Goal: Task Accomplishment & Management: Use online tool/utility

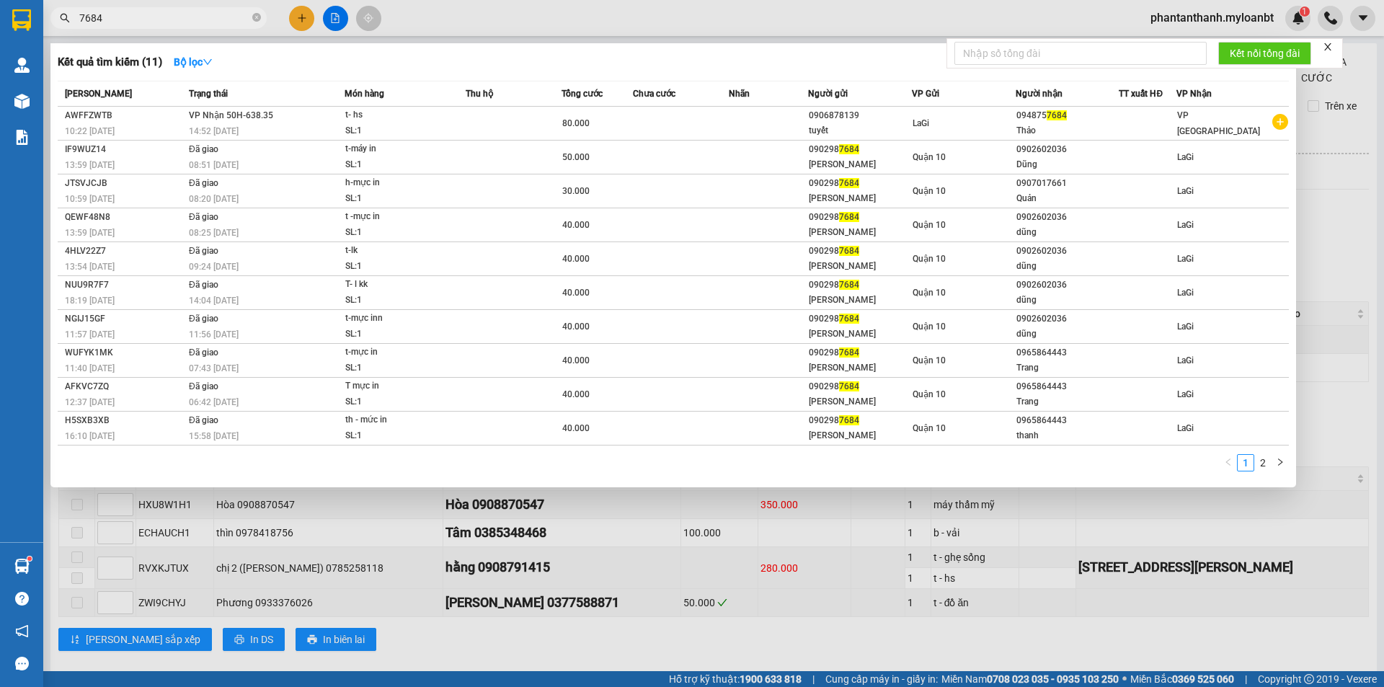
drag, startPoint x: 160, startPoint y: 20, endPoint x: 37, endPoint y: -3, distance: 124.7
click at [37, 0] on html "Kết quả tìm kiếm ( 11 ) Bộ lọc Mã ĐH Trạng thái Món hàng Thu hộ Tổng cước Chưa …" at bounding box center [692, 343] width 1384 height 687
paste input "0387091570"
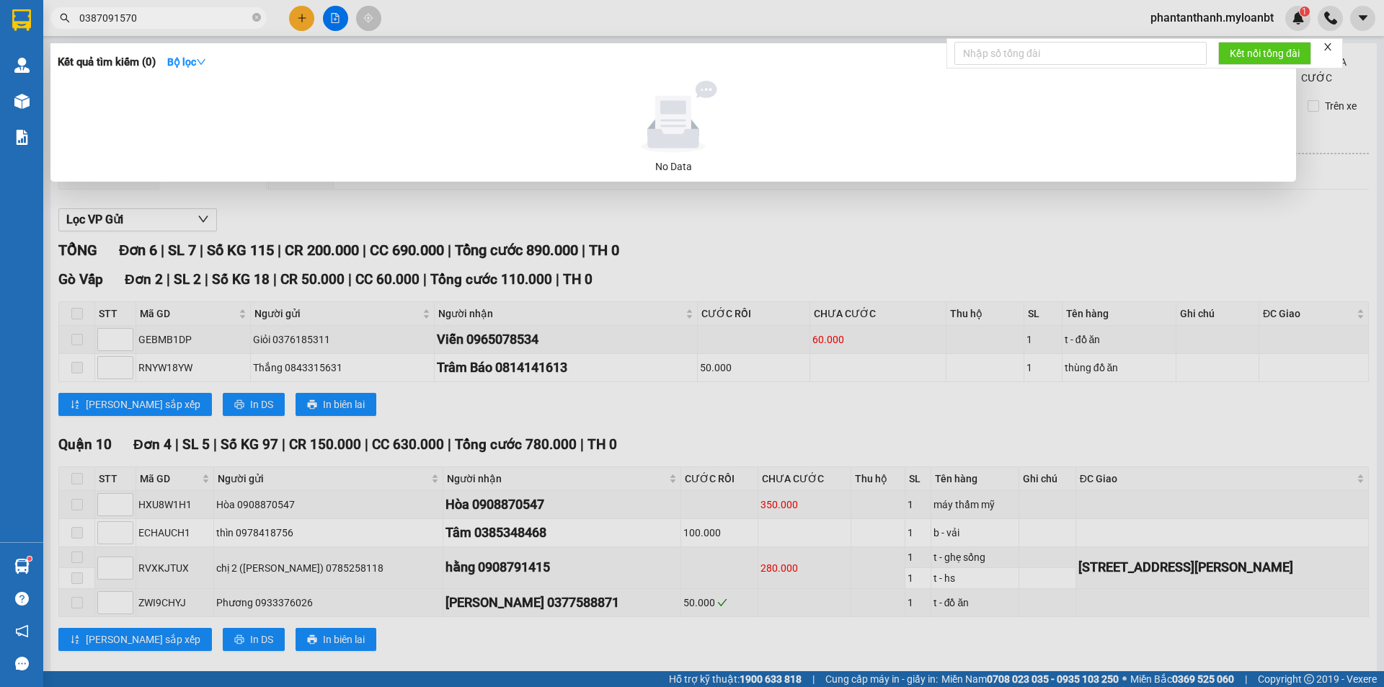
drag, startPoint x: 169, startPoint y: 24, endPoint x: 21, endPoint y: 6, distance: 148.8
click at [21, 6] on section "Kết quả tìm kiếm ( 0 ) Bộ lọc No Data 0387091570 phantanthanh.myloanbt 1 Quản […" at bounding box center [692, 343] width 1384 height 687
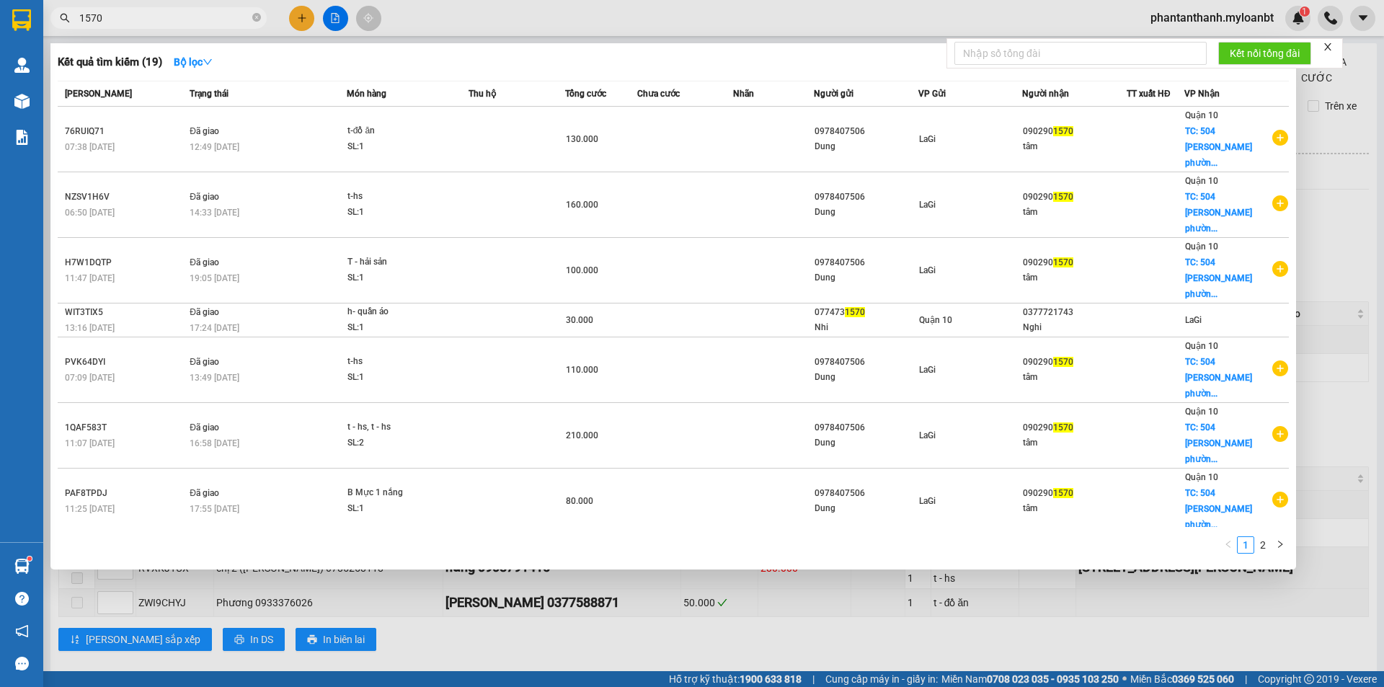
drag, startPoint x: 132, startPoint y: 22, endPoint x: 71, endPoint y: 20, distance: 61.3
click at [71, 20] on span "1570" at bounding box center [158, 18] width 216 height 22
paste input "0398399293"
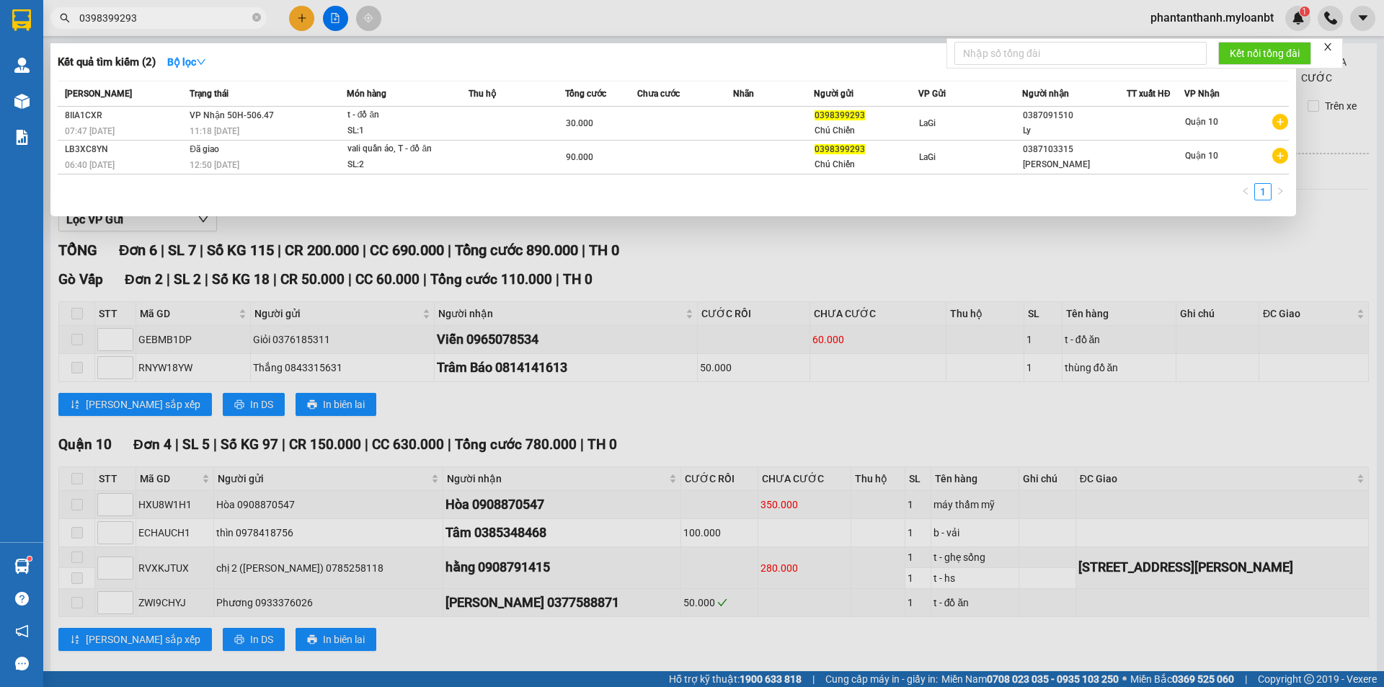
drag, startPoint x: 152, startPoint y: 18, endPoint x: 0, endPoint y: 18, distance: 152.1
click at [0, 18] on section "Kết quả tìm kiếm ( 2 ) Bộ lọc Mã ĐH Trạng thái Món hàng Thu hộ Tổng cước Chưa c…" at bounding box center [692, 343] width 1384 height 687
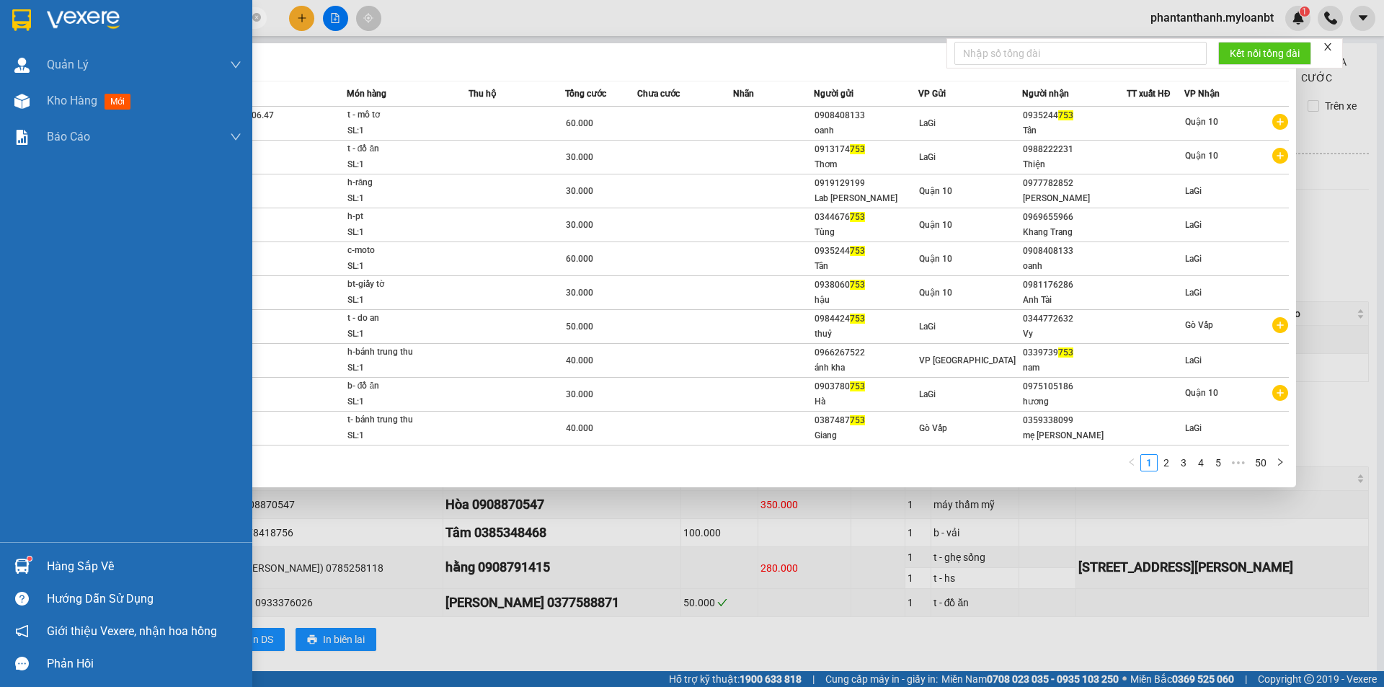
drag, startPoint x: 75, startPoint y: 22, endPoint x: 38, endPoint y: 22, distance: 36.8
click at [38, 22] on section "Kết quả tìm kiếm ( 493 ) Bộ lọc Mã ĐH Trạng thái Món hàng Thu hộ Tổng cước Chưa…" at bounding box center [692, 343] width 1384 height 687
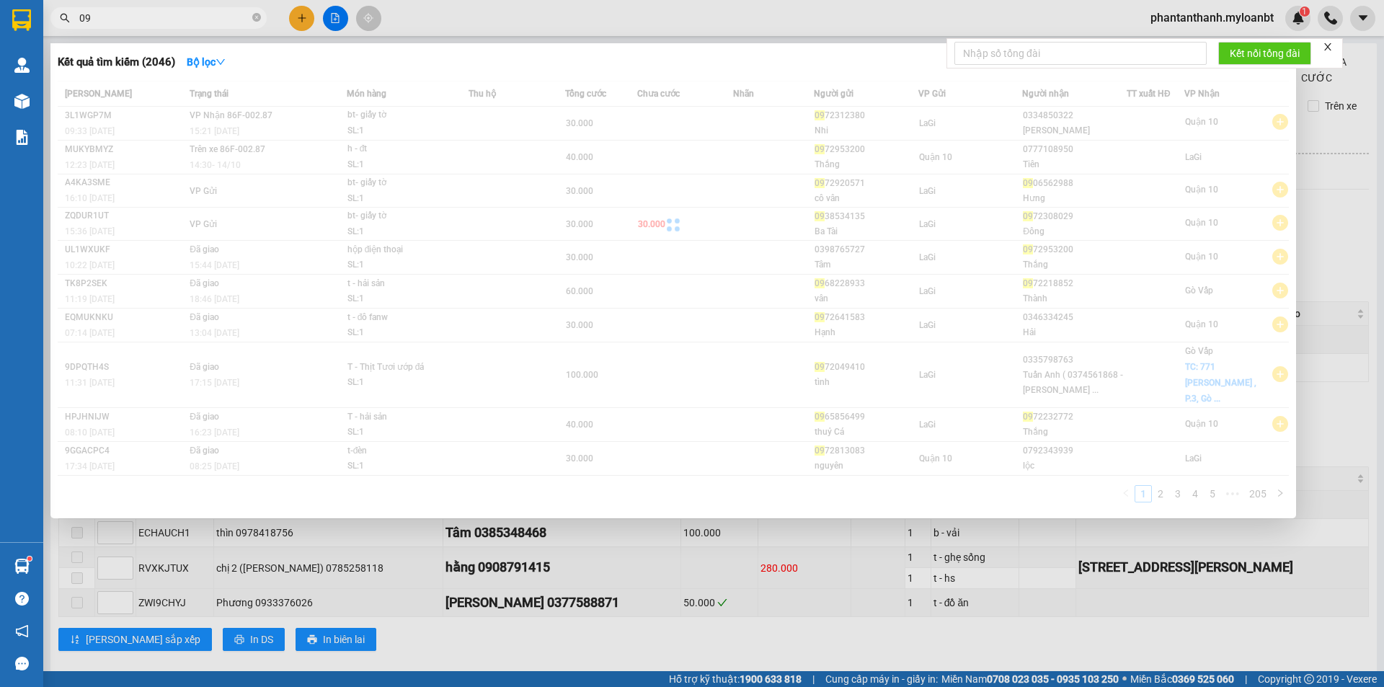
type input "0"
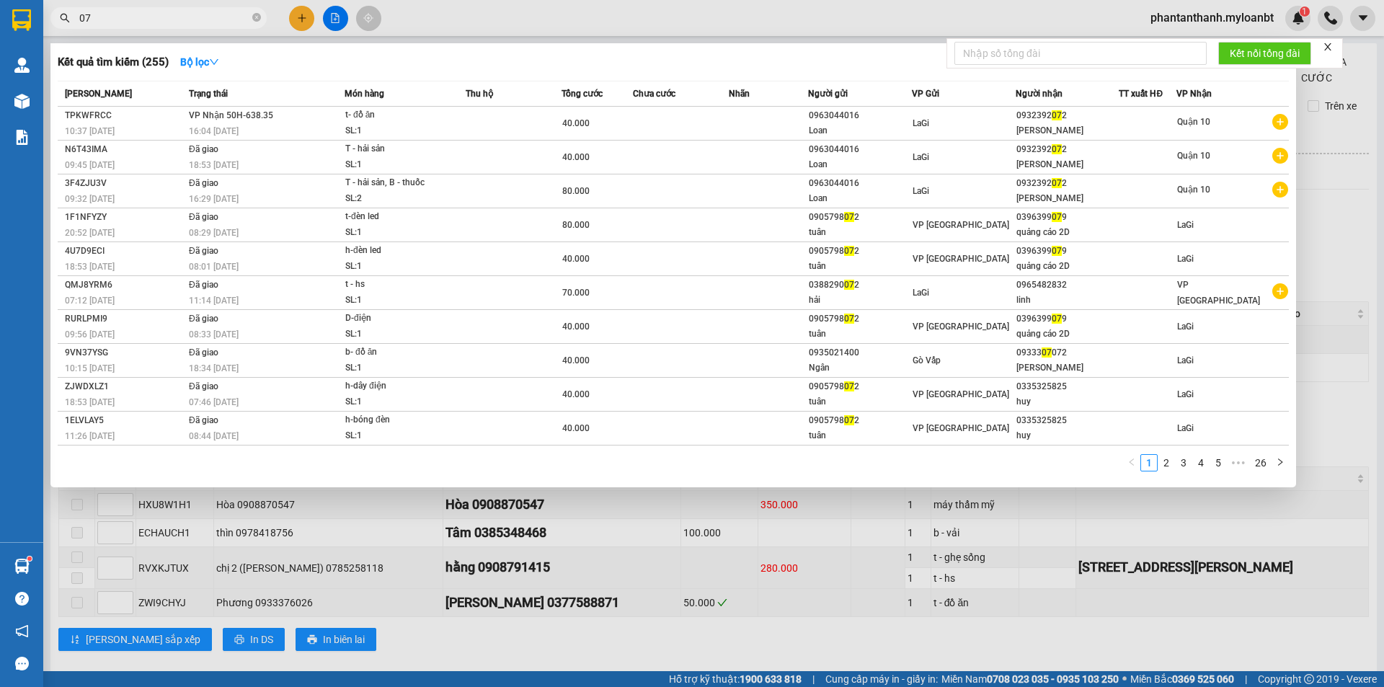
type input "0"
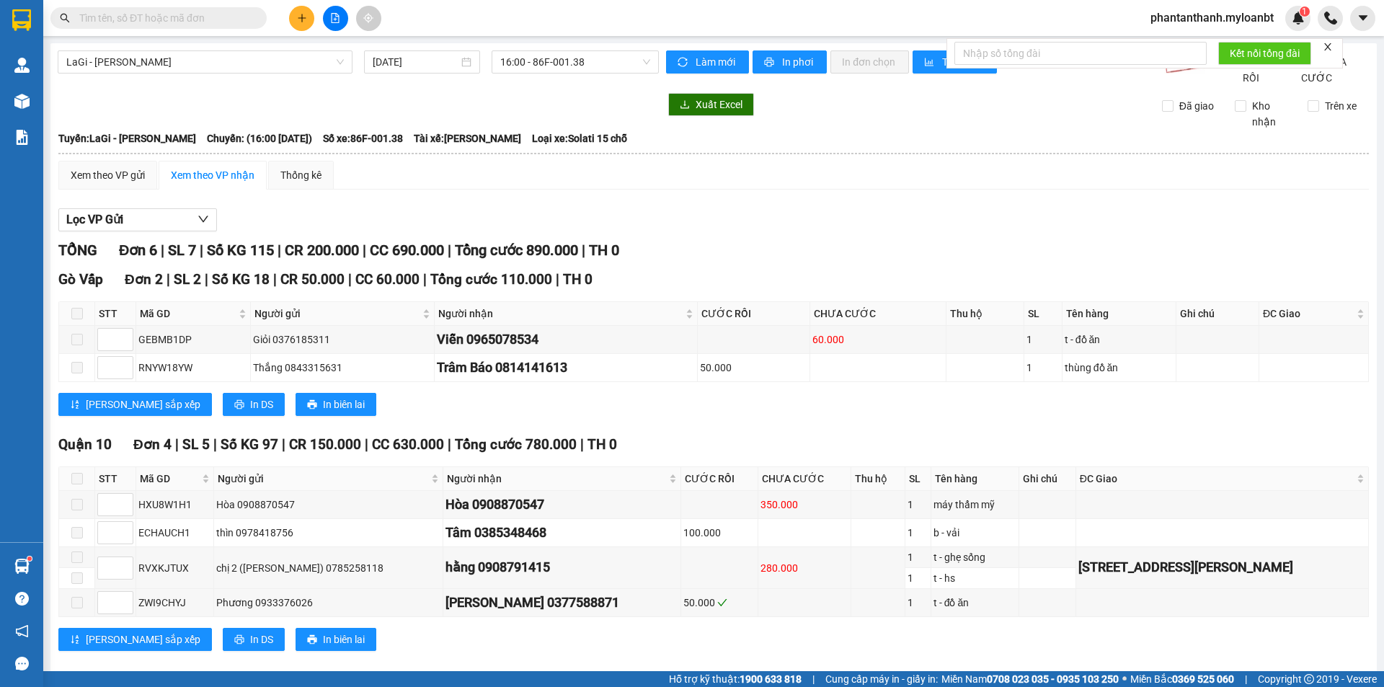
click at [216, 13] on input "text" at bounding box center [164, 18] width 170 height 16
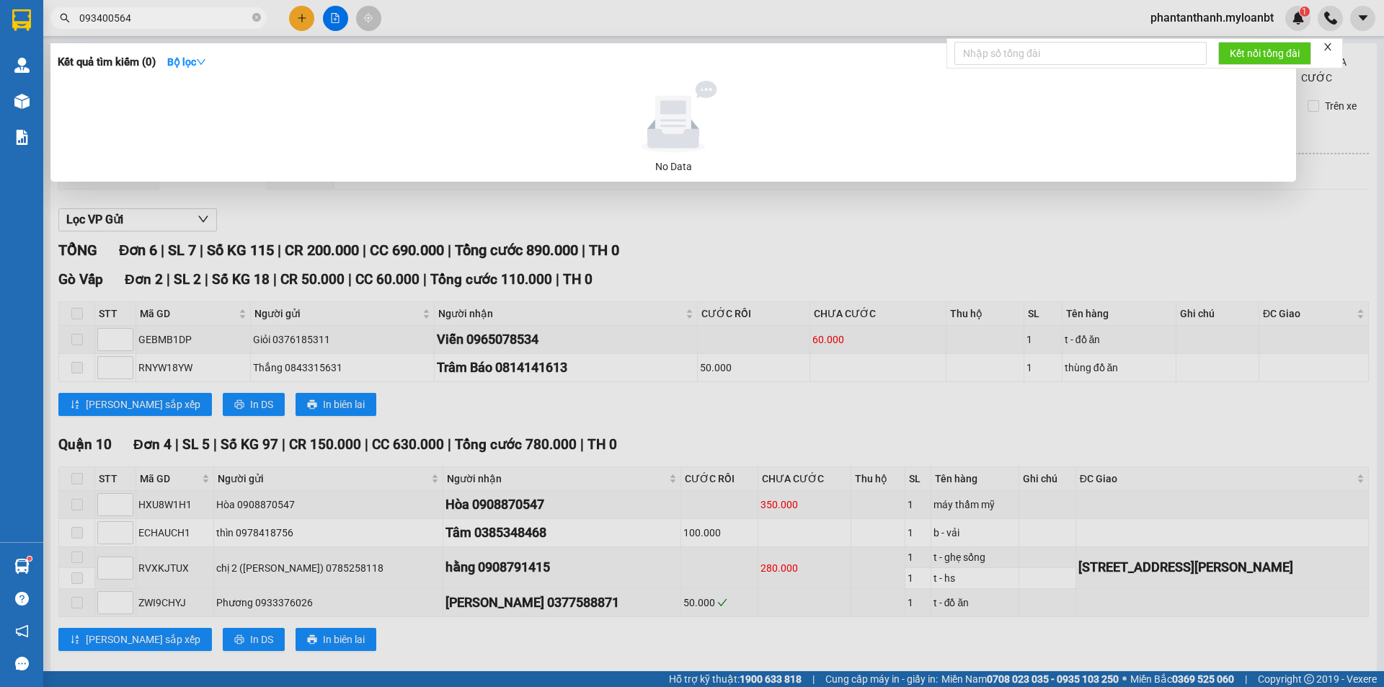
drag, startPoint x: 151, startPoint y: 19, endPoint x: 4, endPoint y: -3, distance: 148.6
click at [4, 0] on html "Kết quả tìm kiếm ( 0 ) Bộ lọc No Data 093400564 phantanthanh.myloanbt 1 Quản [P…" at bounding box center [692, 343] width 1384 height 687
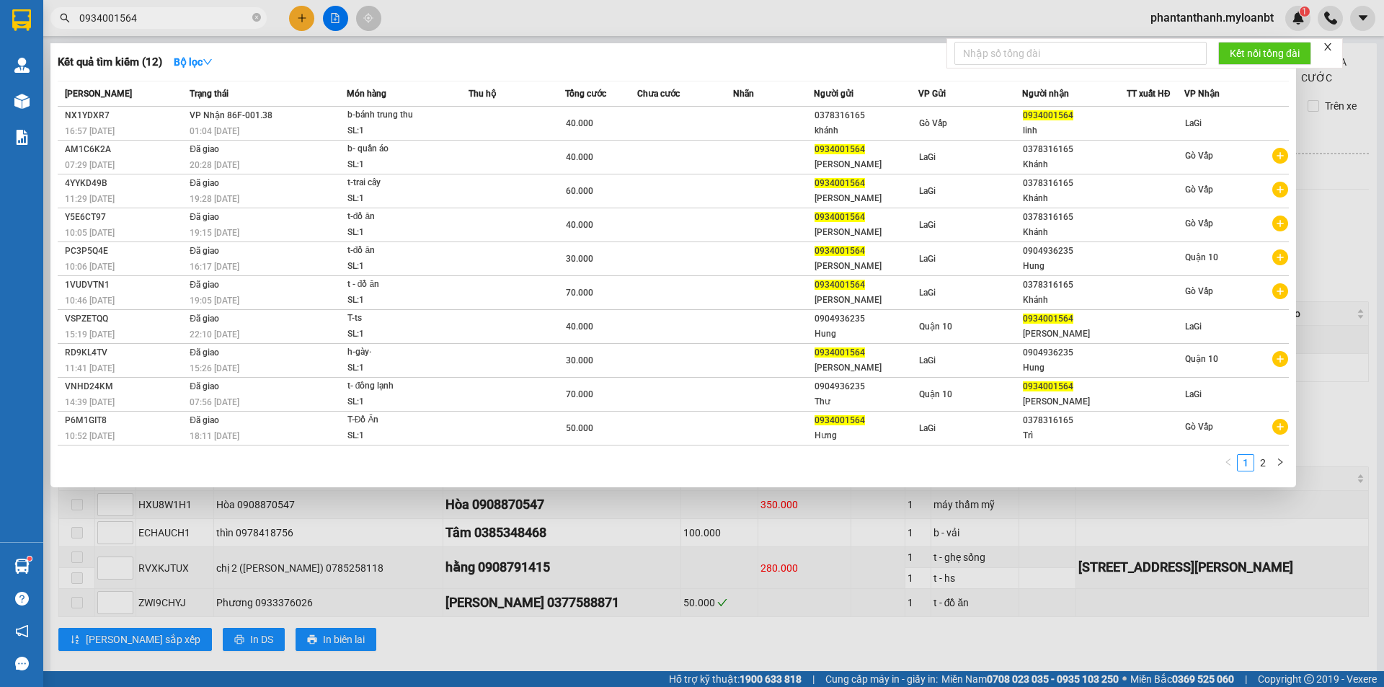
click at [501, 19] on div at bounding box center [692, 343] width 1384 height 687
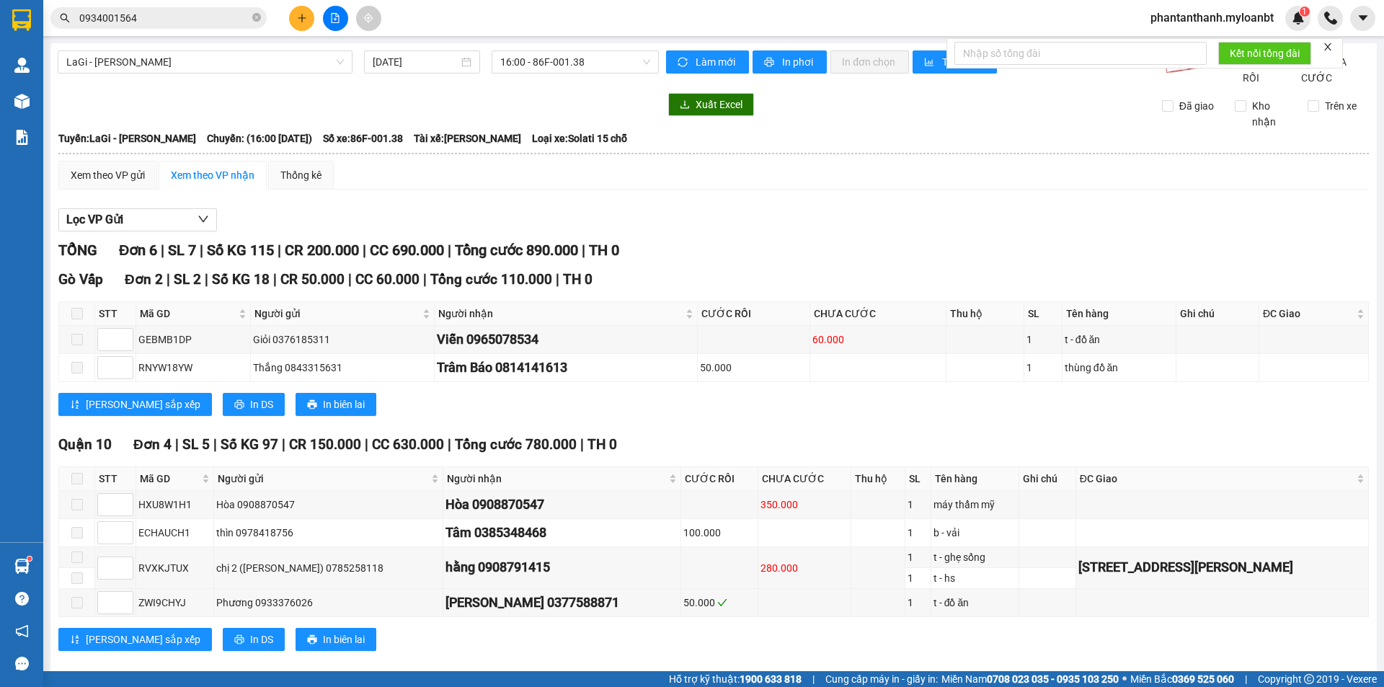
click at [141, 23] on input "0934001564" at bounding box center [164, 18] width 170 height 16
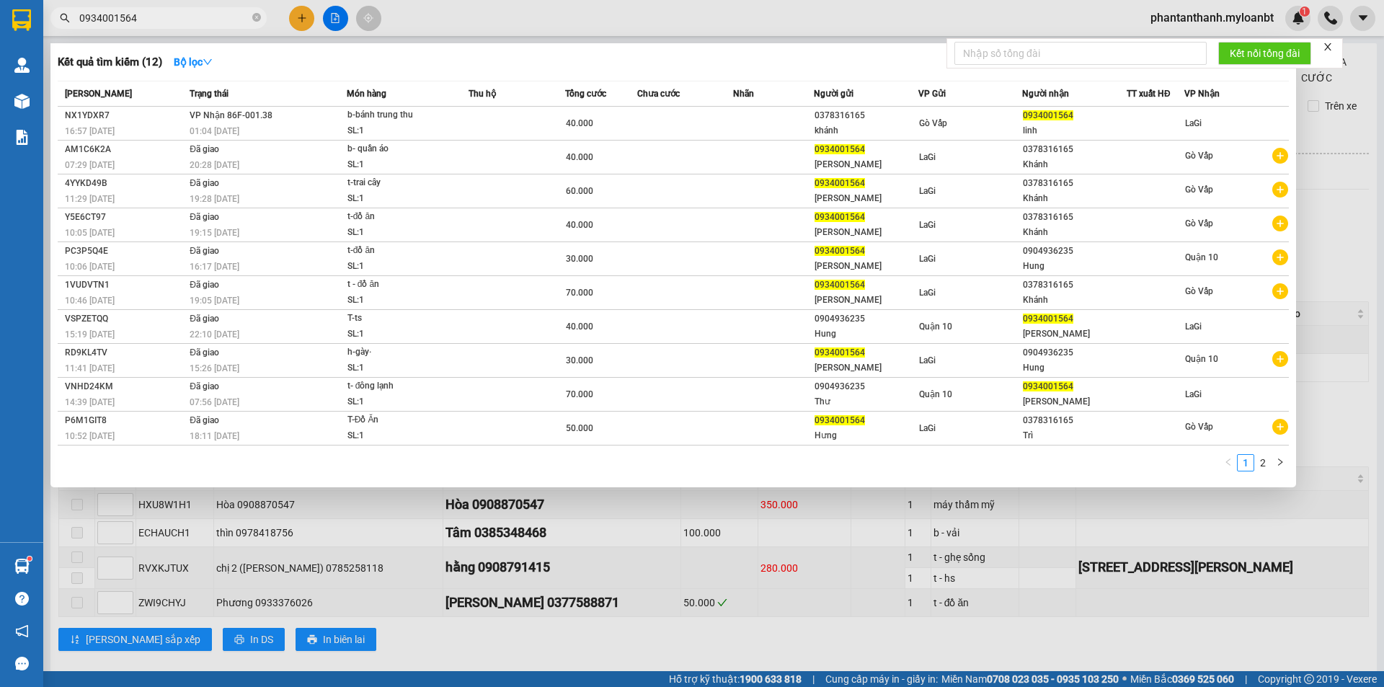
click at [141, 23] on input "0934001564" at bounding box center [164, 18] width 170 height 16
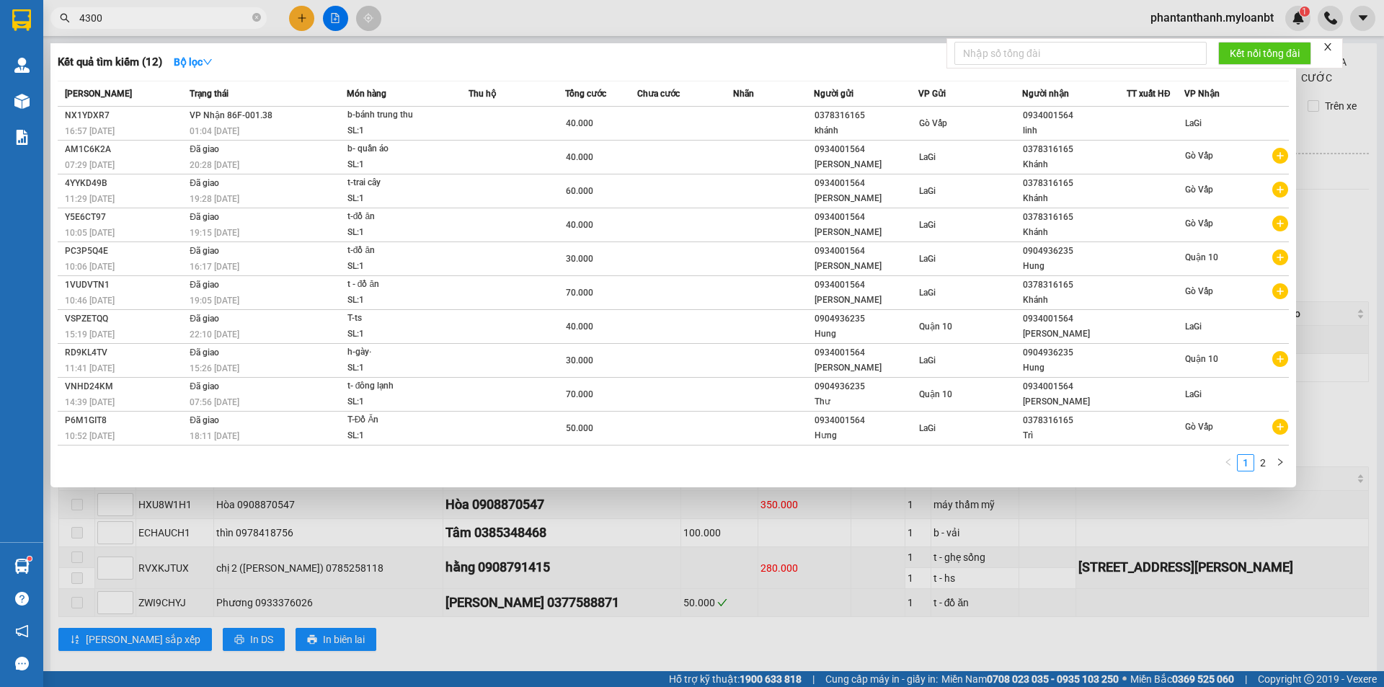
type input "4300"
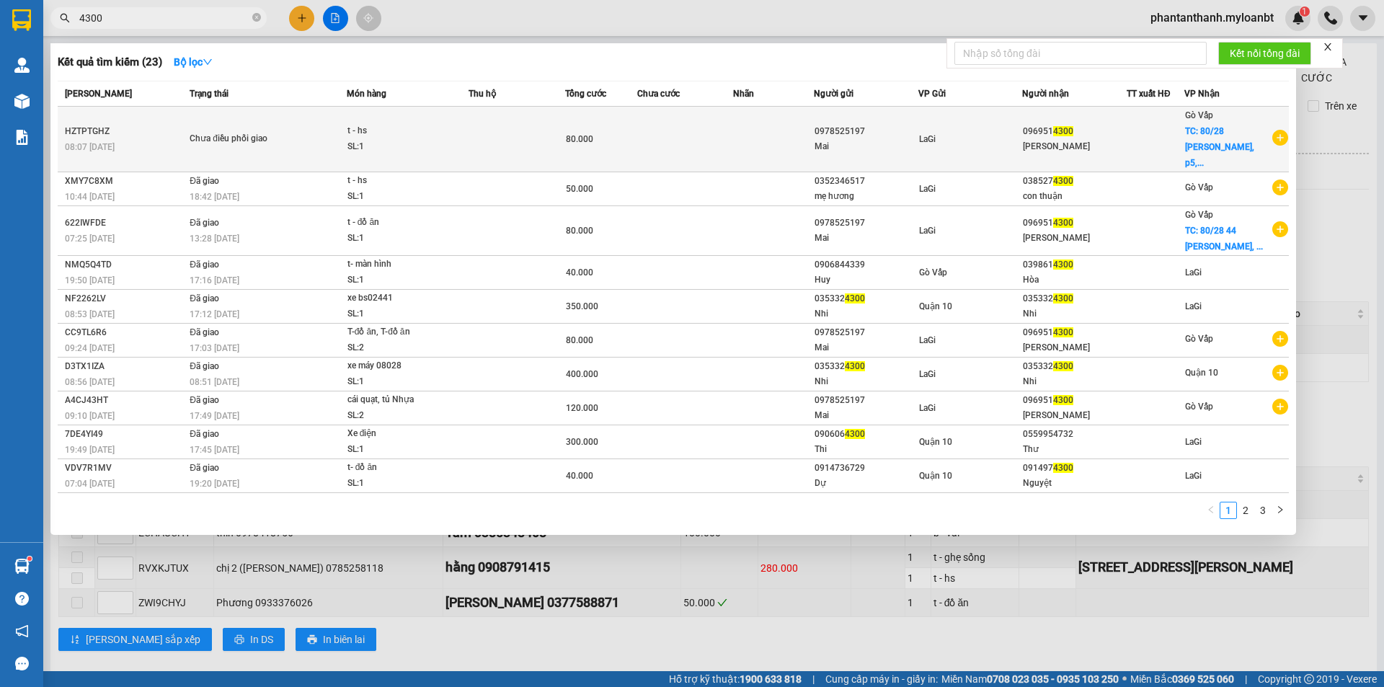
click at [547, 148] on td at bounding box center [516, 140] width 97 height 66
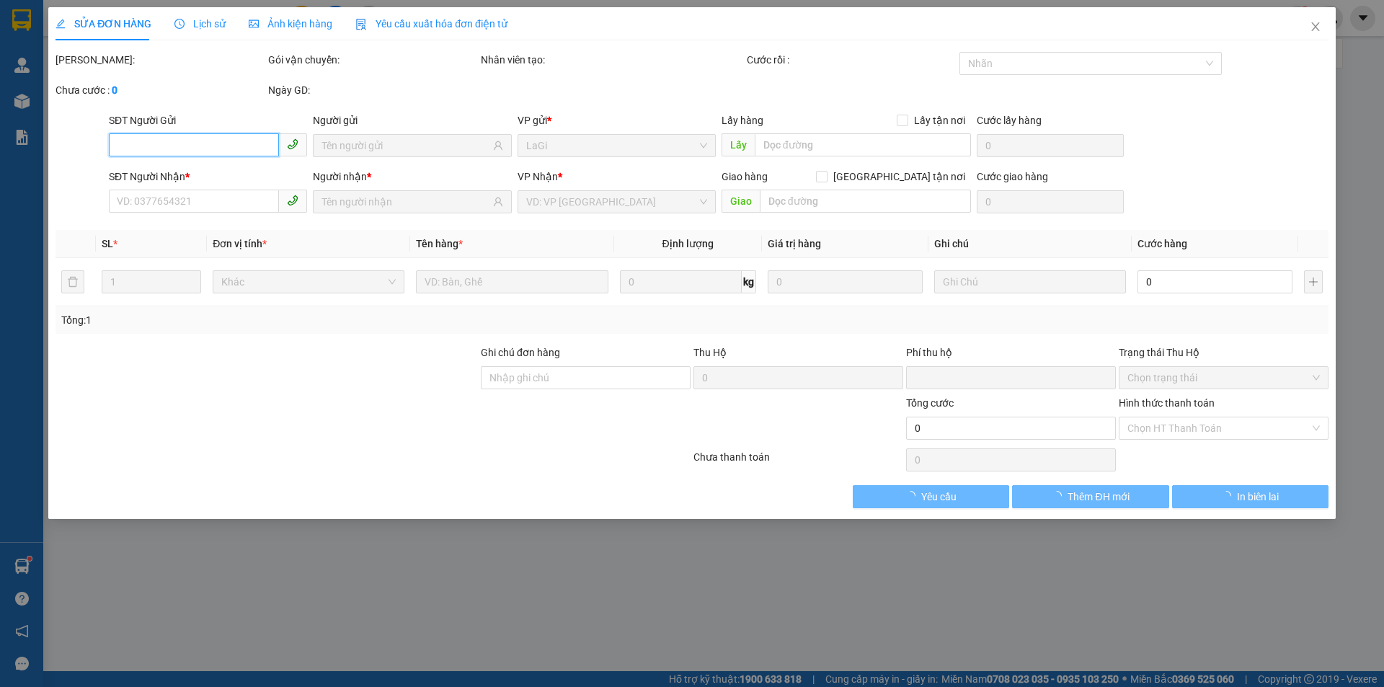
type input "0978525197"
type input "0969514300"
checkbox input "true"
type input "80/28 [PERSON_NAME], p5, gv"
type input "0"
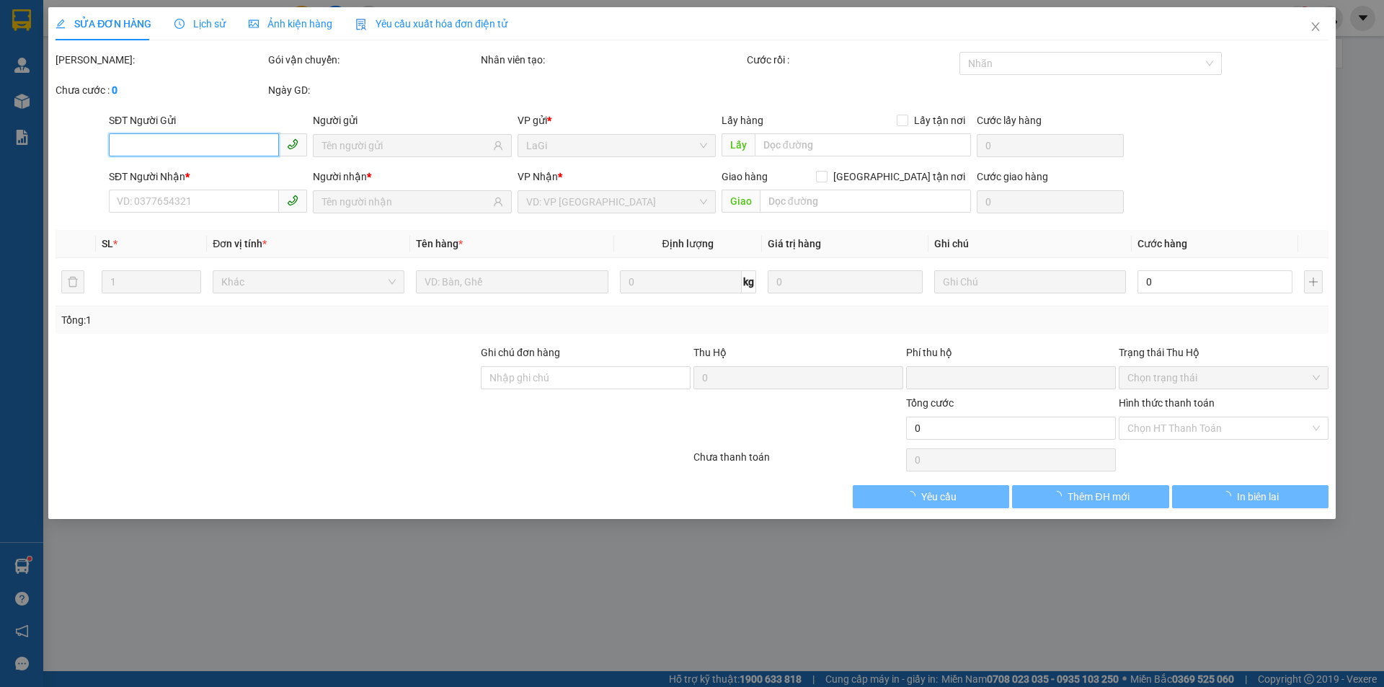
type input "80.000"
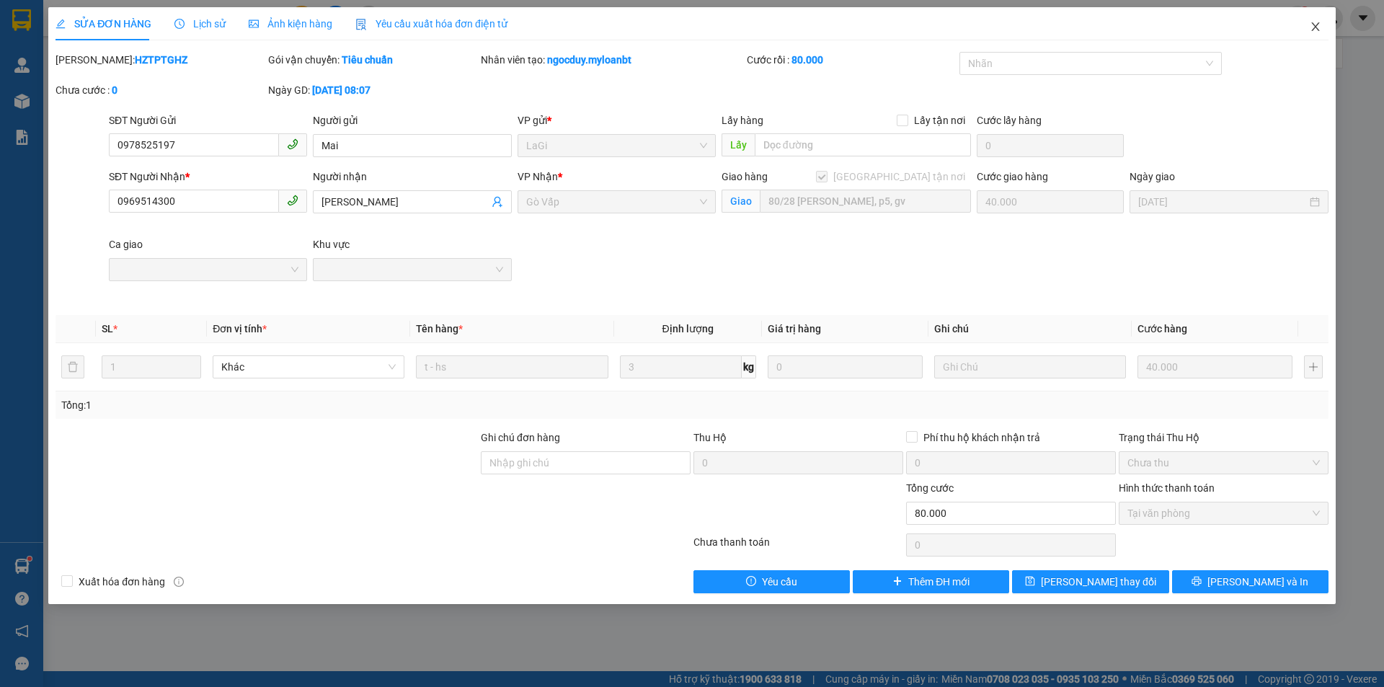
click at [1317, 25] on icon "close" at bounding box center [1316, 27] width 12 height 12
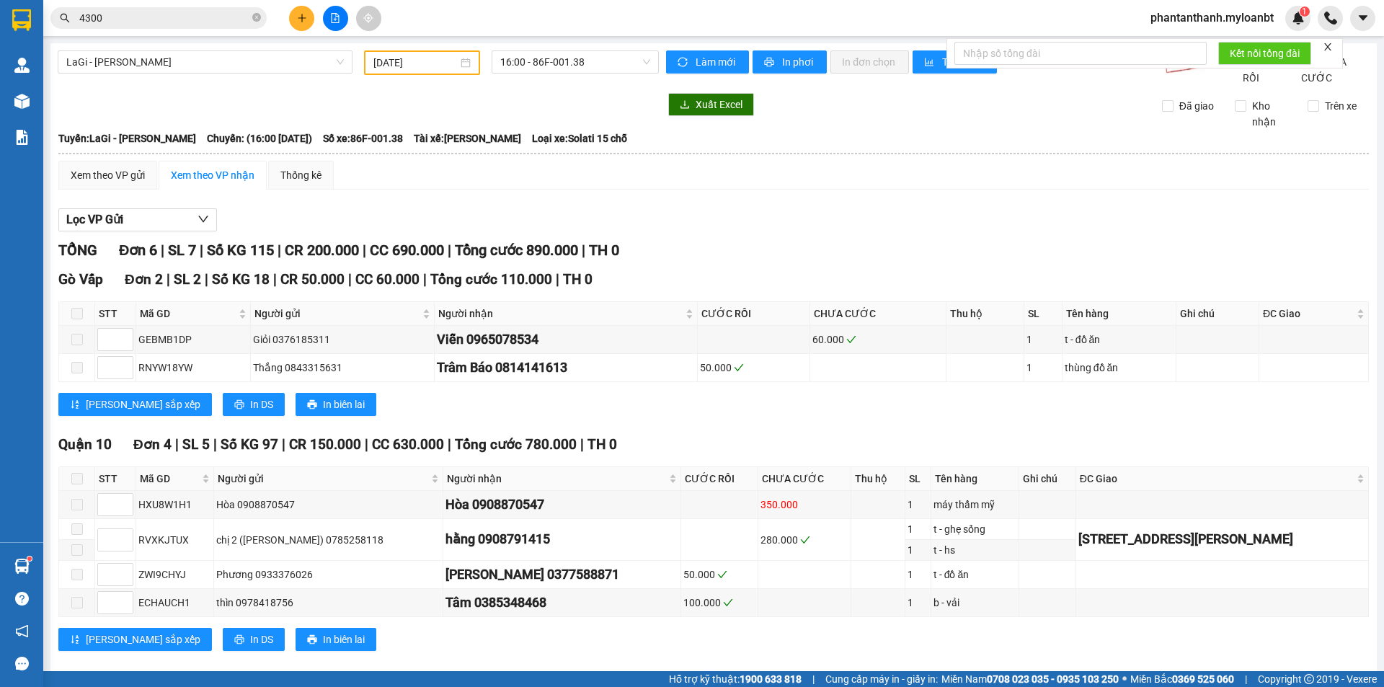
click at [186, 14] on input "4300" at bounding box center [164, 18] width 170 height 16
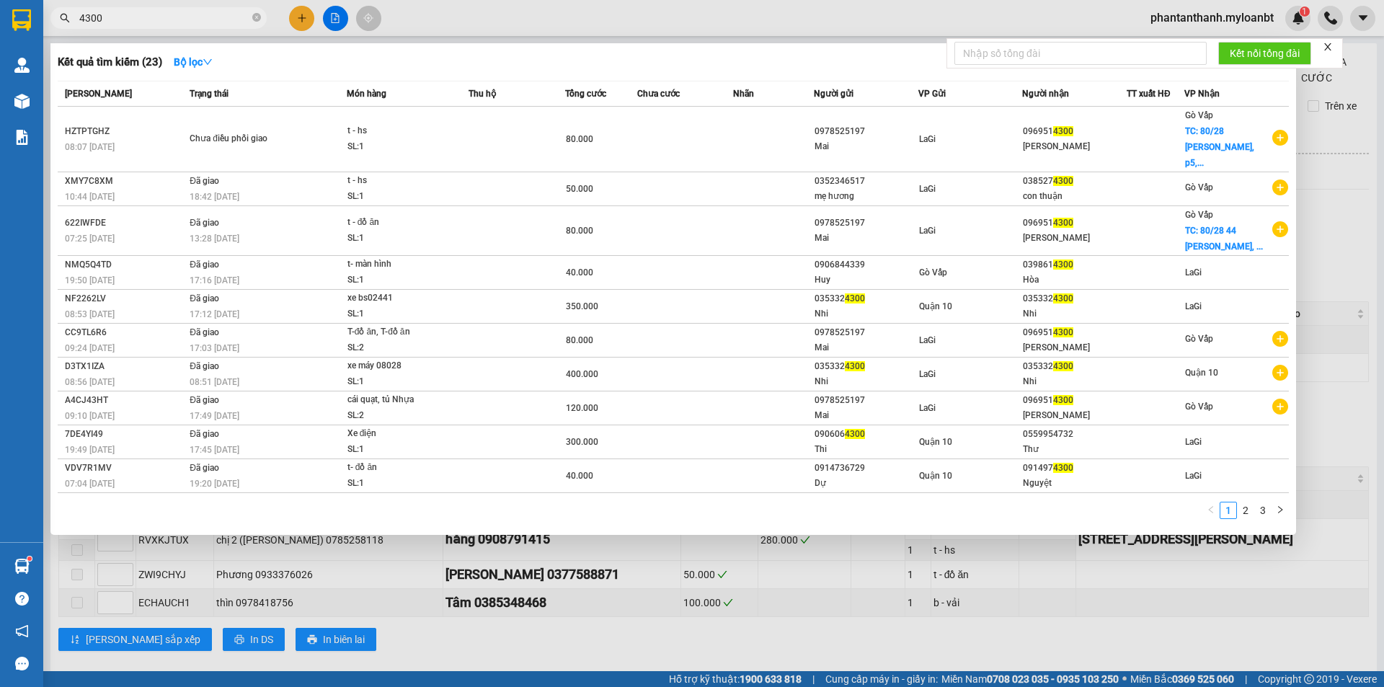
drag, startPoint x: 139, startPoint y: 23, endPoint x: 50, endPoint y: 4, distance: 90.8
click at [50, 6] on div "Kết quả tìm kiếm ( 23 ) Bộ lọc Mã ĐH Trạng thái Món hàng Thu hộ Tổng cước Chưa …" at bounding box center [140, 18] width 281 height 25
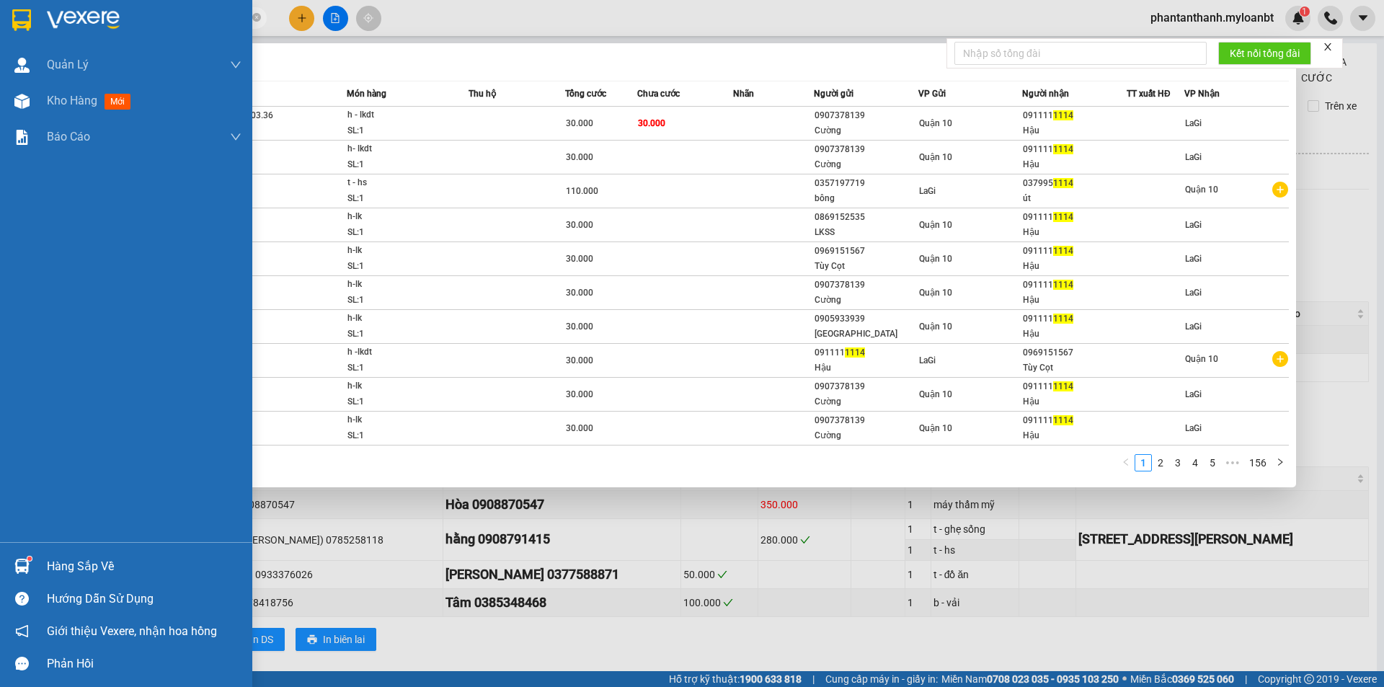
drag, startPoint x: 99, startPoint y: 12, endPoint x: 0, endPoint y: 12, distance: 98.7
click at [0, 12] on section "Kết quả tìm kiếm ( 1555 ) Bộ lọc Mã ĐH Trạng thái Món hàng Thu hộ Tổng cước Chư…" at bounding box center [692, 343] width 1384 height 687
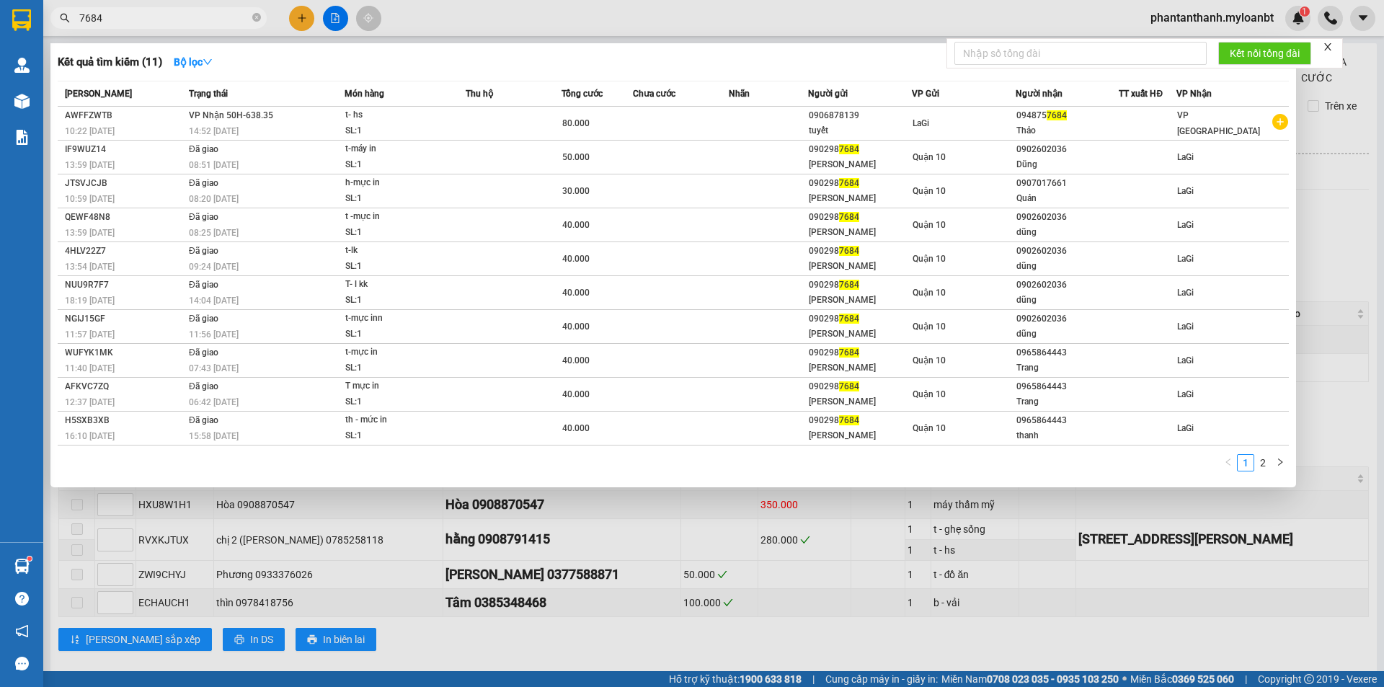
type input "7684"
click at [1339, 249] on div at bounding box center [692, 343] width 1384 height 687
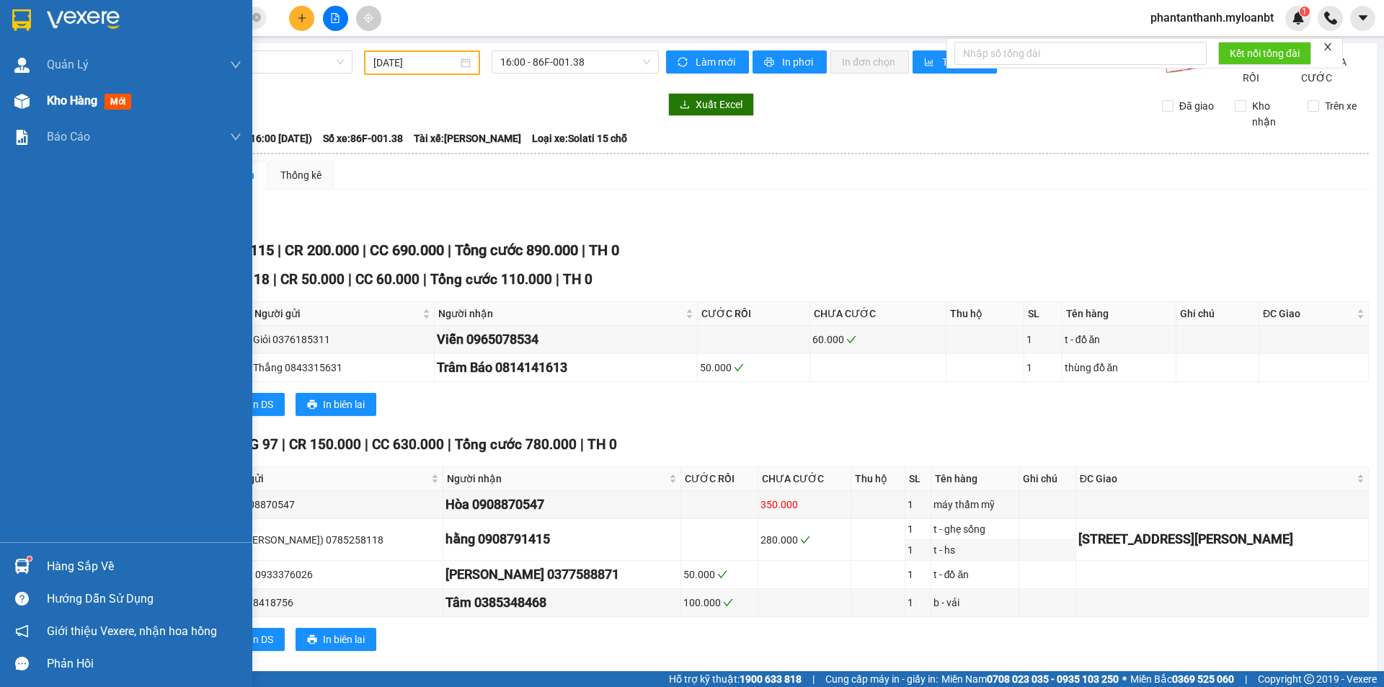
click at [29, 89] on div at bounding box center [21, 101] width 25 height 25
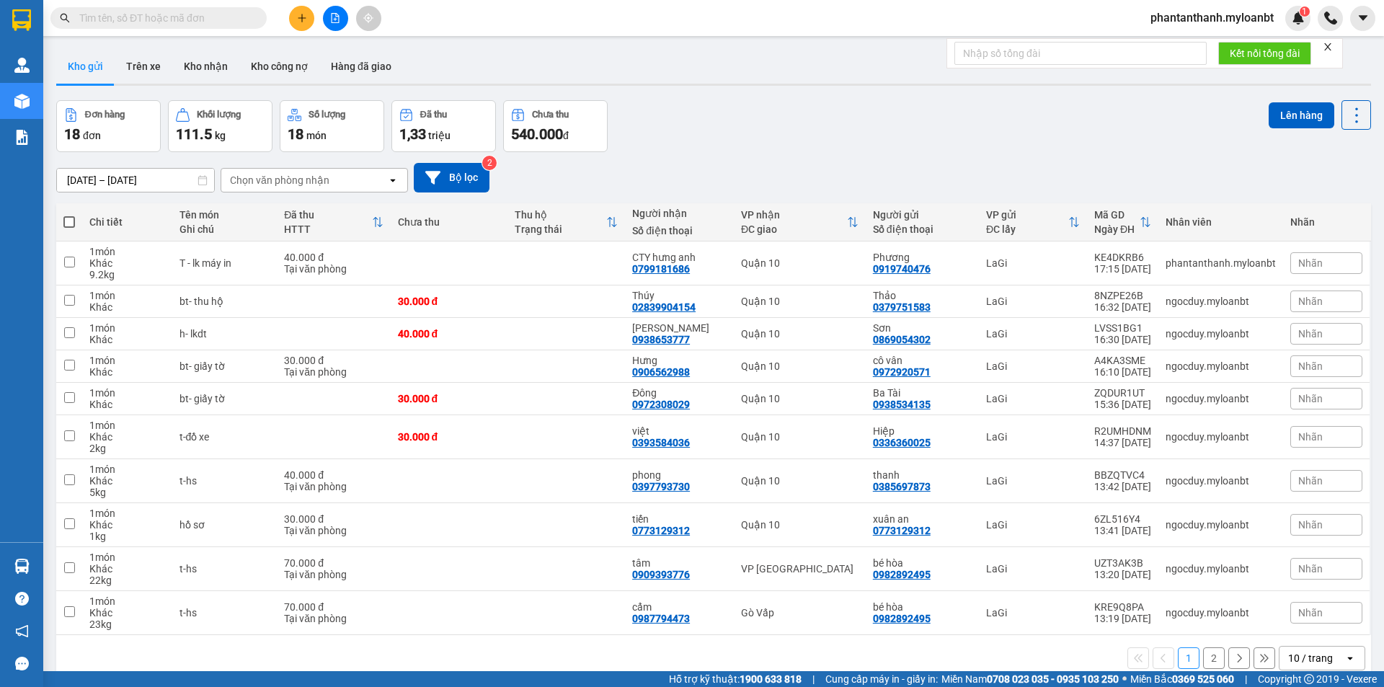
click at [793, 113] on div "Đơn hàng 18 đơn Khối lượng 111.5 kg Số lượng 18 món Đã thu 1,33 triệu Chưa thu …" at bounding box center [713, 126] width 1315 height 52
click at [178, 68] on button "Kho nhận" at bounding box center [205, 66] width 67 height 35
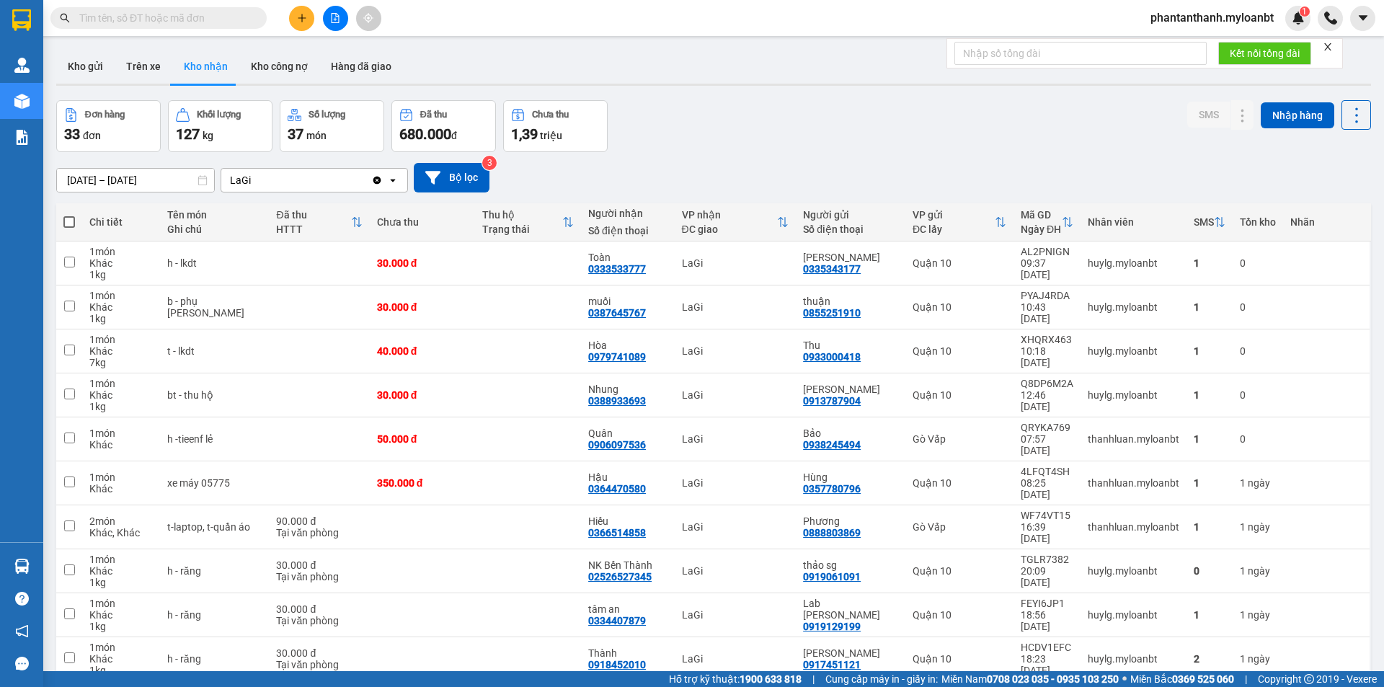
click at [146, 177] on input "15/09/2025 – 14/10/2025" at bounding box center [135, 180] width 157 height 23
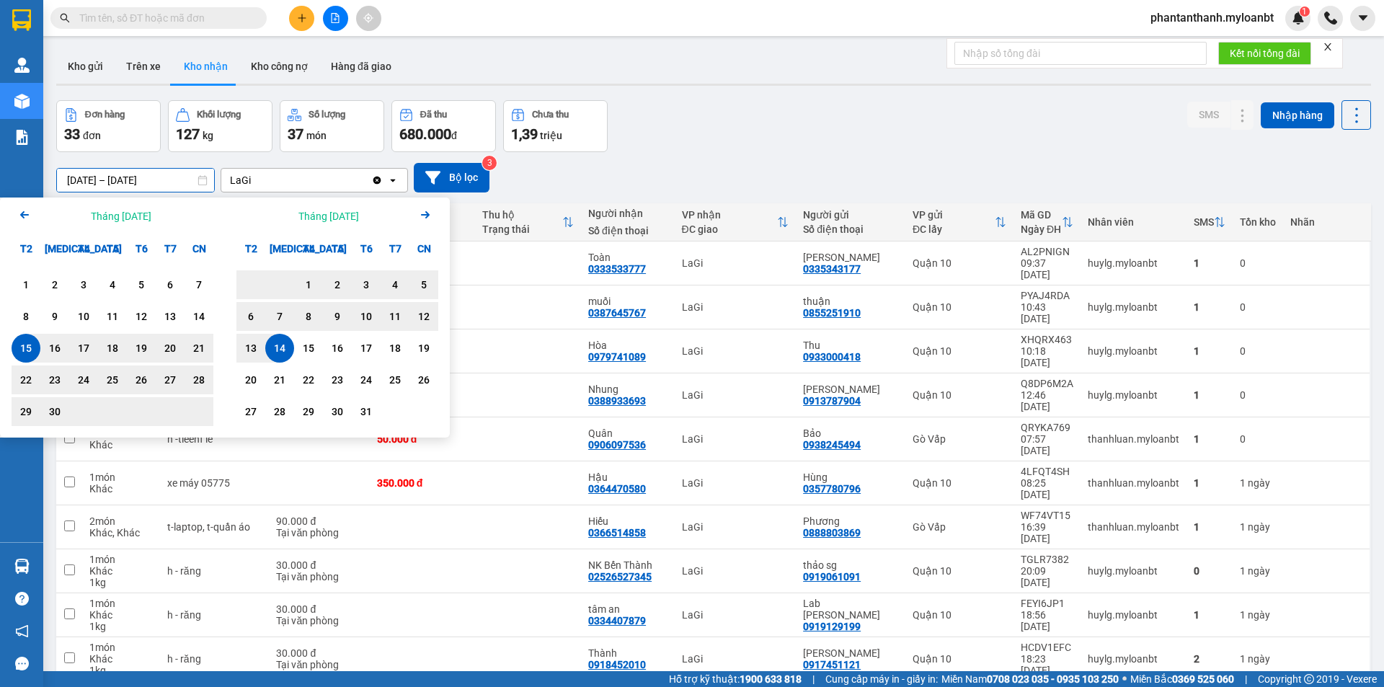
click at [21, 216] on icon "Arrow Left" at bounding box center [24, 214] width 17 height 17
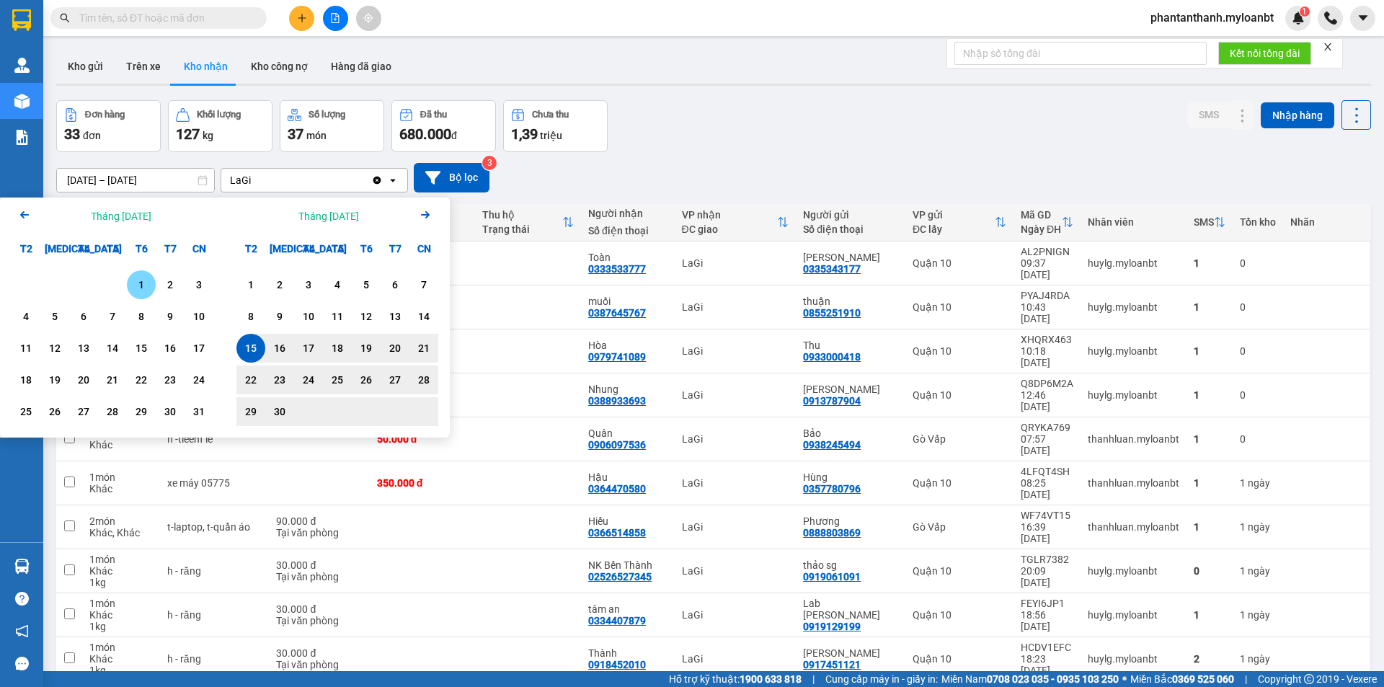
click at [140, 292] on div "1" at bounding box center [141, 284] width 20 height 17
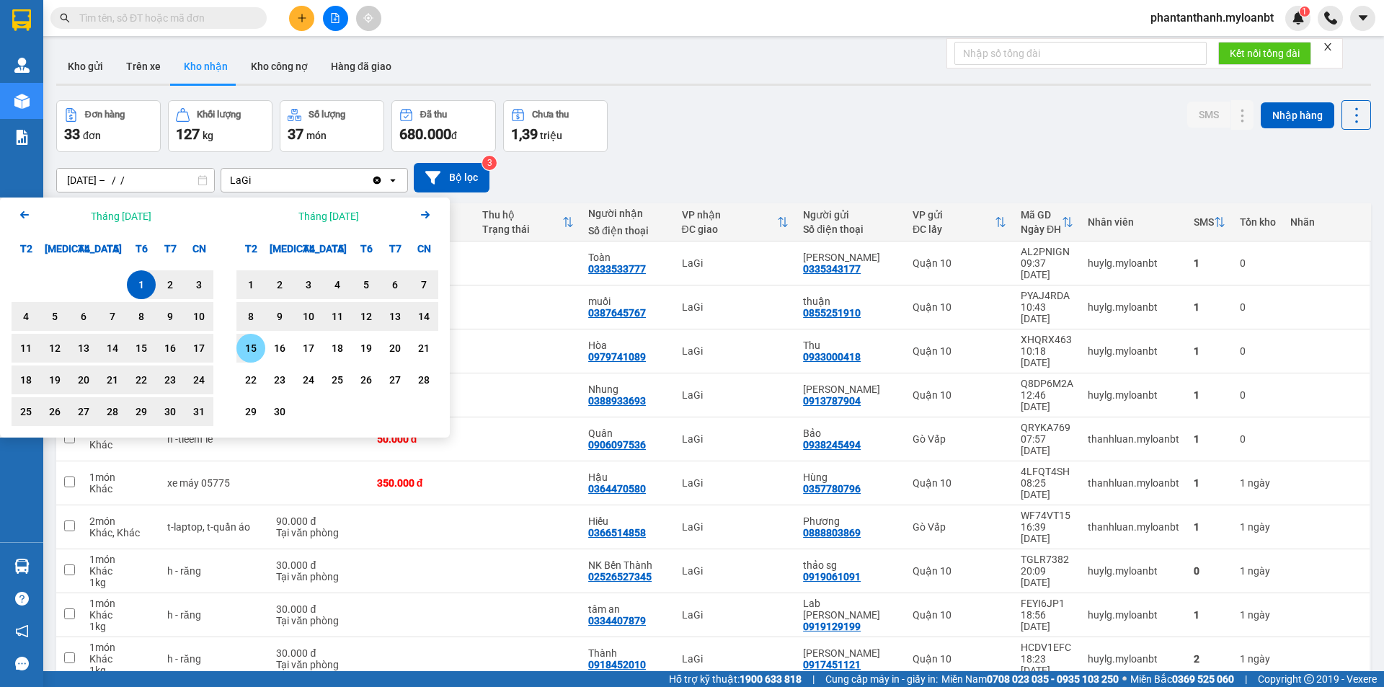
click at [252, 350] on div "15" at bounding box center [251, 347] width 20 height 17
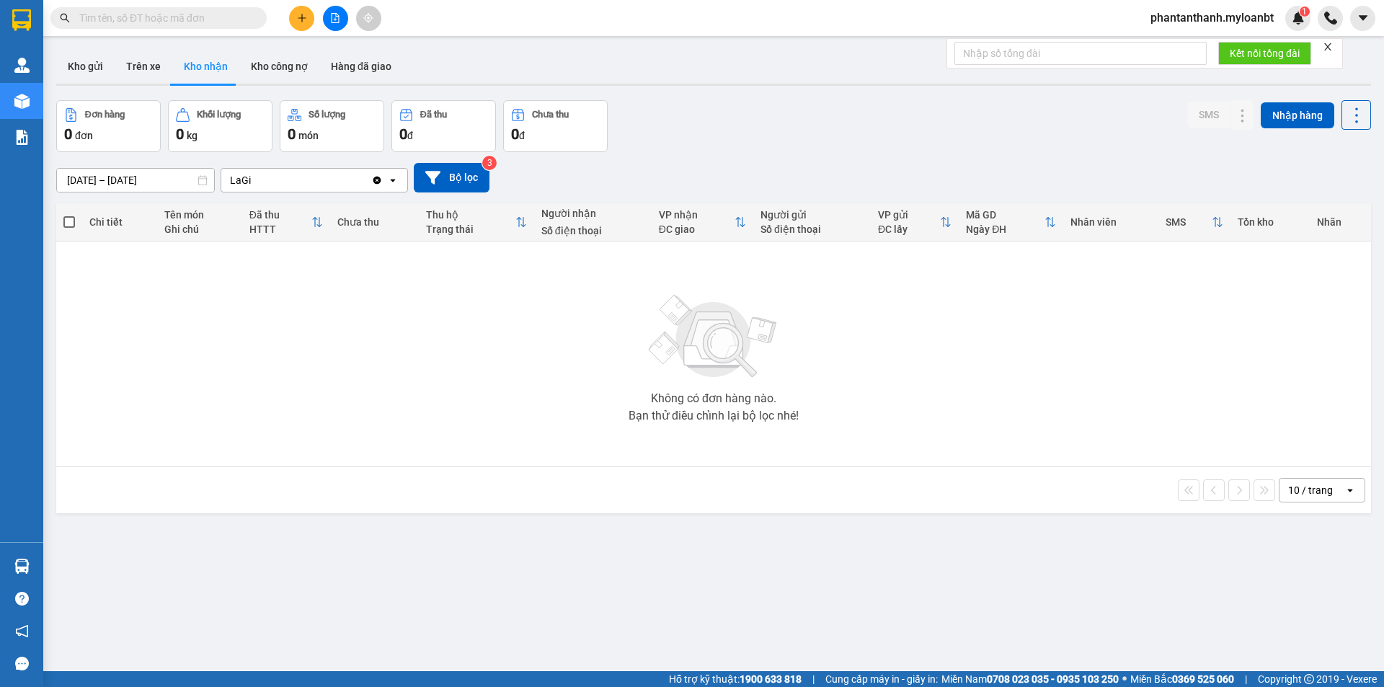
click at [137, 191] on div "ver 1.8.147 Kho gửi Trên xe Kho nhận Kho công nợ Hàng đã giao Đơn hàng 0 đơn Kh…" at bounding box center [713, 386] width 1326 height 687
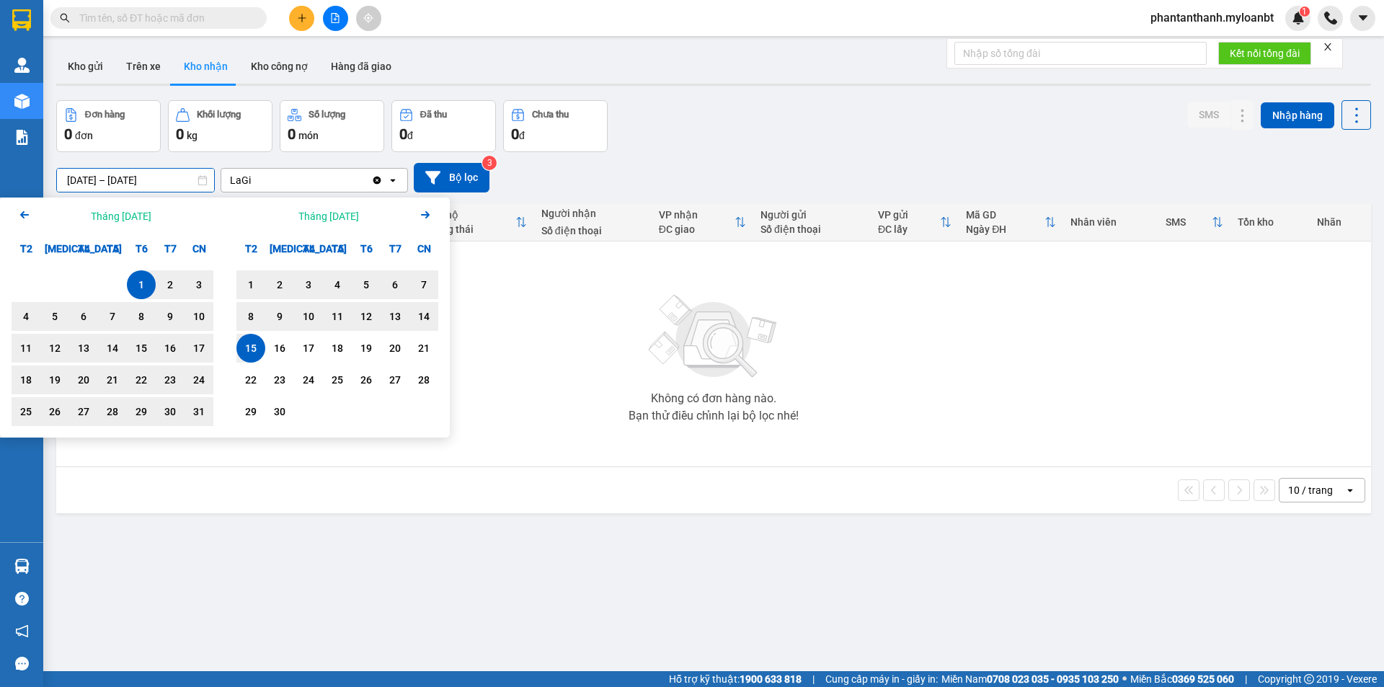
click at [428, 216] on icon "Next month." at bounding box center [425, 214] width 9 height 7
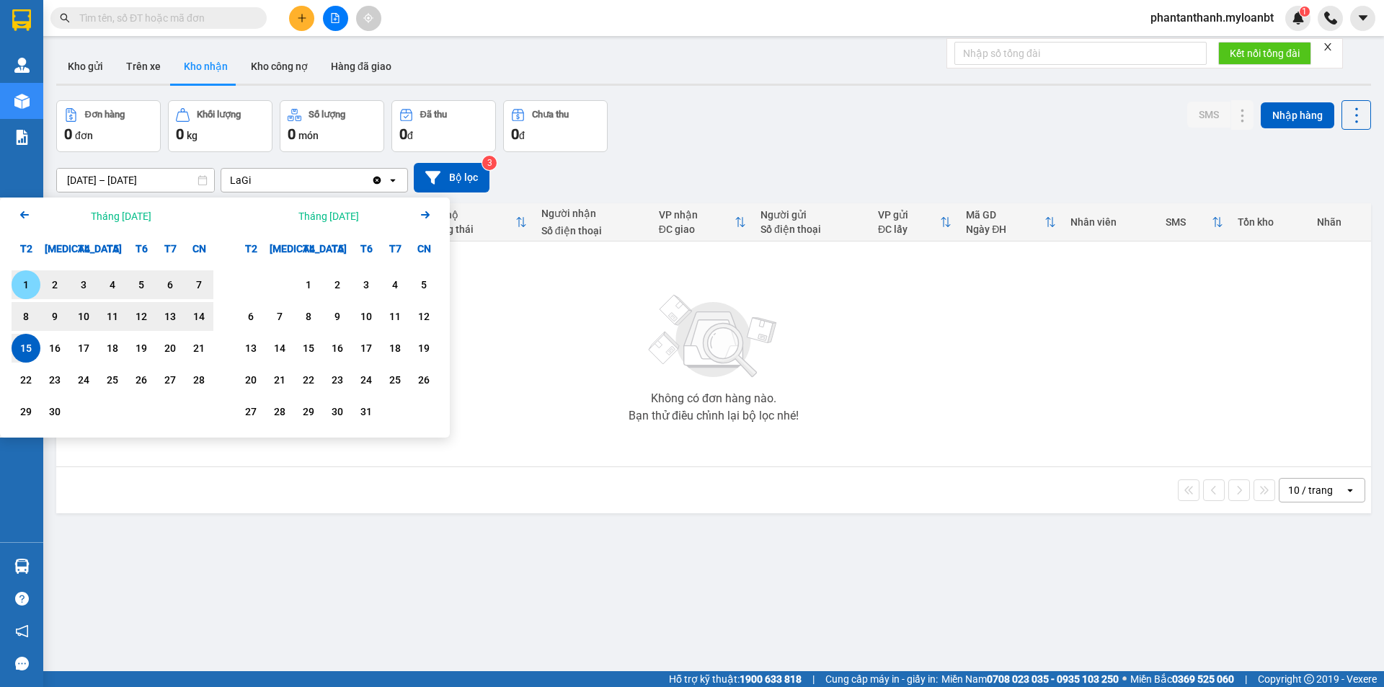
click at [31, 281] on div "1" at bounding box center [26, 284] width 20 height 17
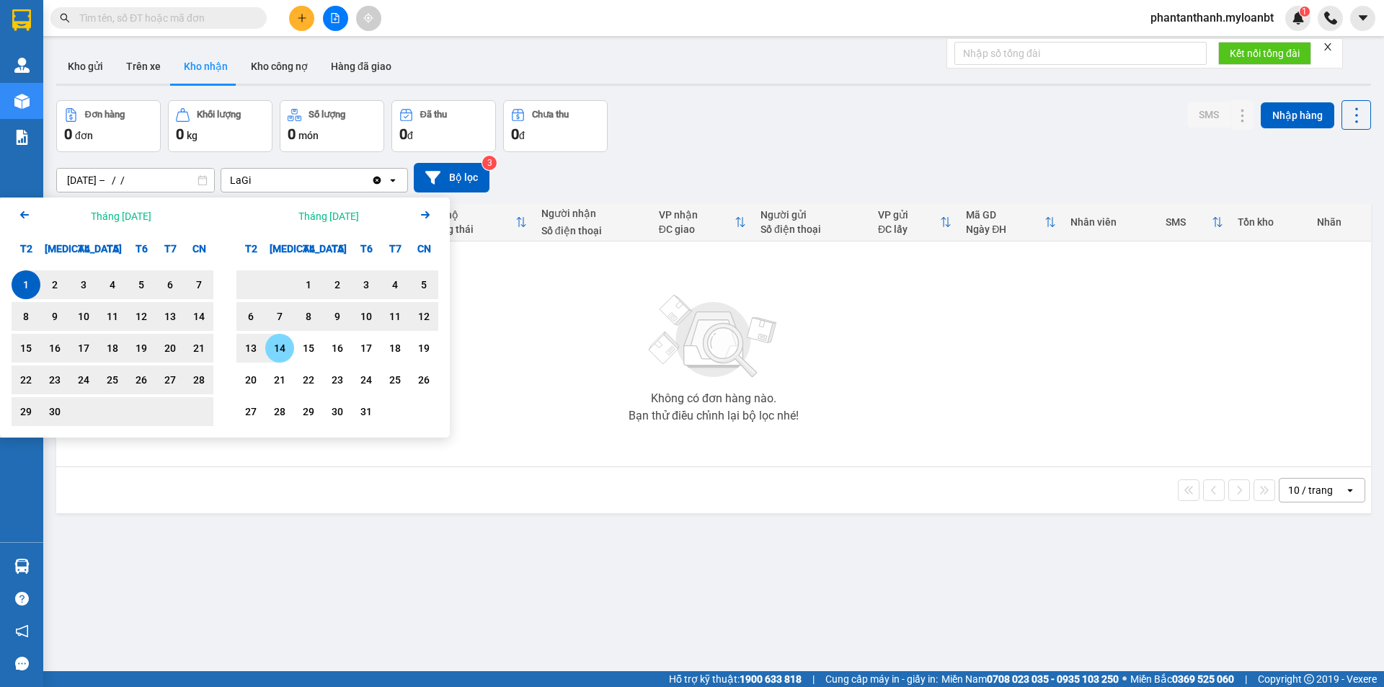
click at [281, 352] on div "14" at bounding box center [280, 347] width 20 height 17
type input "01/09/2025 – 14/10/2025"
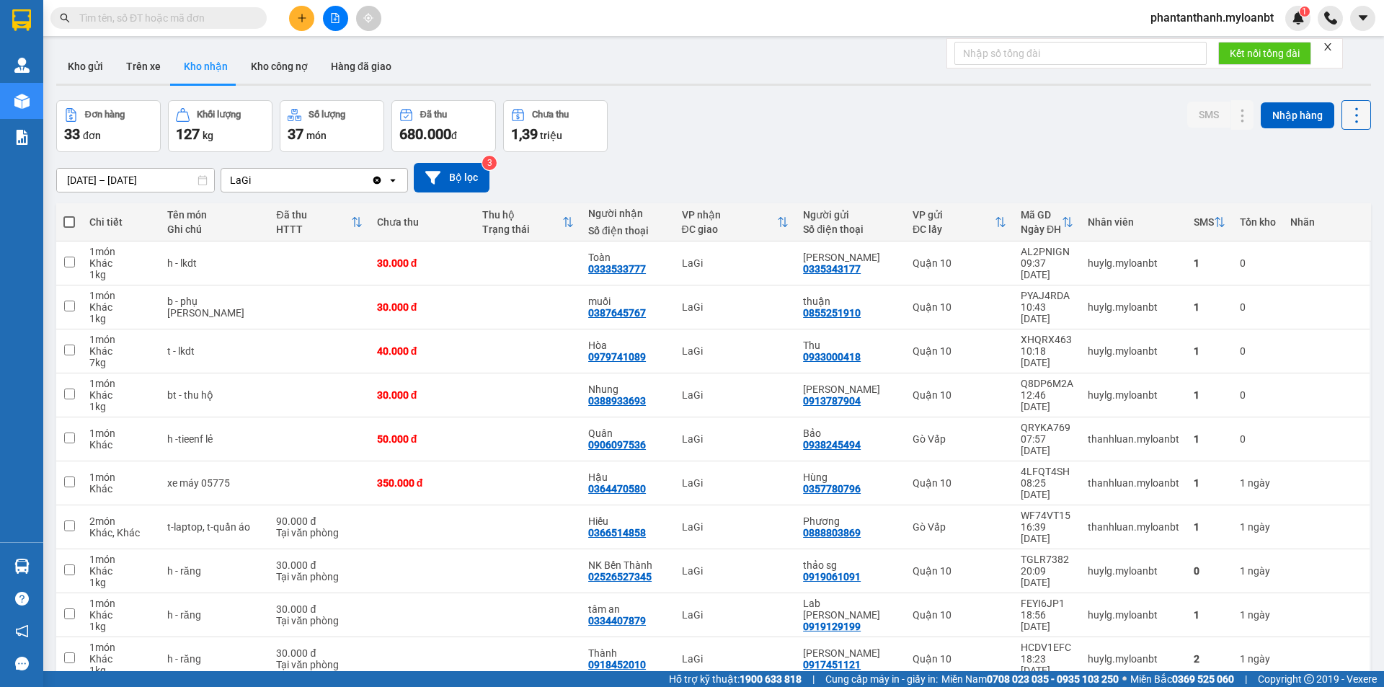
click at [1357, 117] on button at bounding box center [1356, 115] width 30 height 30
click at [1336, 159] on span "Xuất excel" at bounding box center [1328, 154] width 46 height 14
click at [200, 19] on input "text" at bounding box center [164, 18] width 170 height 16
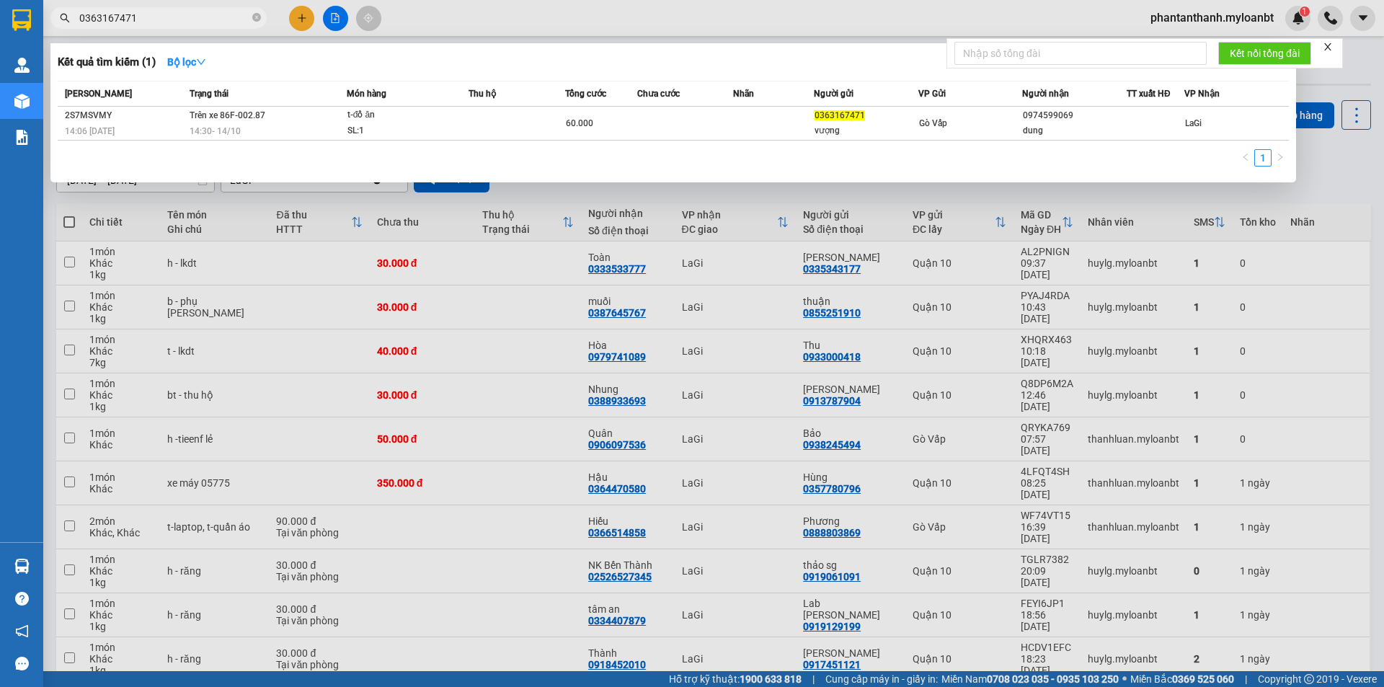
drag, startPoint x: 117, startPoint y: 27, endPoint x: 32, endPoint y: 20, distance: 85.3
click at [32, 20] on section "Kết quả tìm kiếm ( 1 ) Bộ lọc Mã ĐH Trạng thái Món hàng Thu hộ Tổng cước Chưa c…" at bounding box center [692, 343] width 1384 height 687
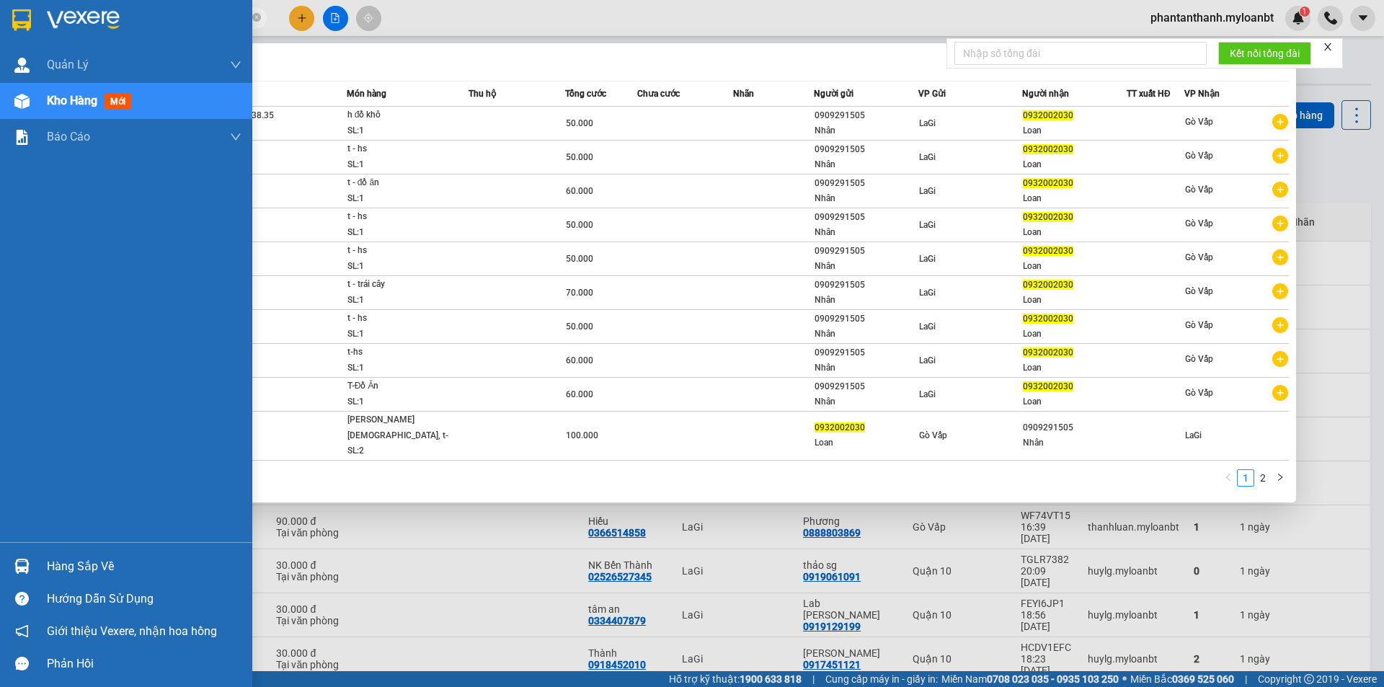
drag, startPoint x: 166, startPoint y: 18, endPoint x: 0, endPoint y: 12, distance: 166.6
click at [0, 12] on section "Kết quả tìm kiếm ( 15 ) Bộ lọc Mã ĐH Trạng thái Món hàng Thu hộ Tổng cước Chưa …" at bounding box center [692, 343] width 1384 height 687
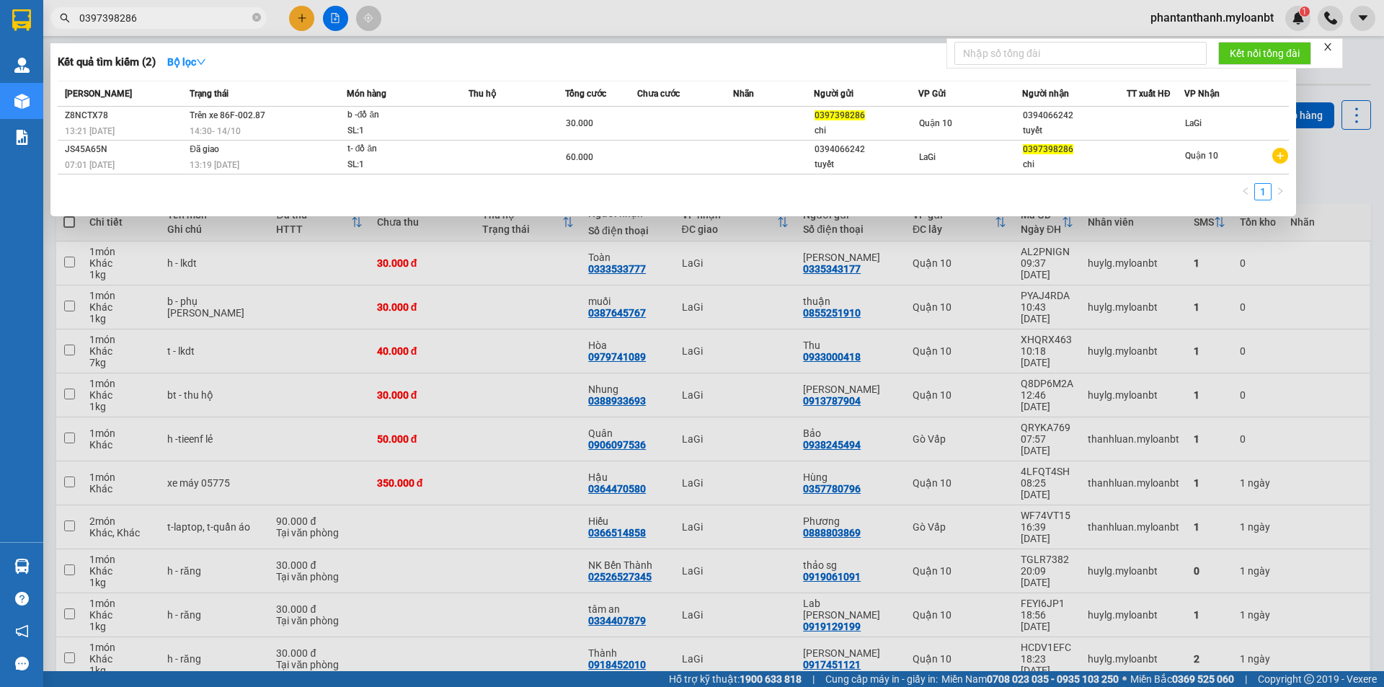
type input "0397398286"
